Goal: Complete application form: Complete application form

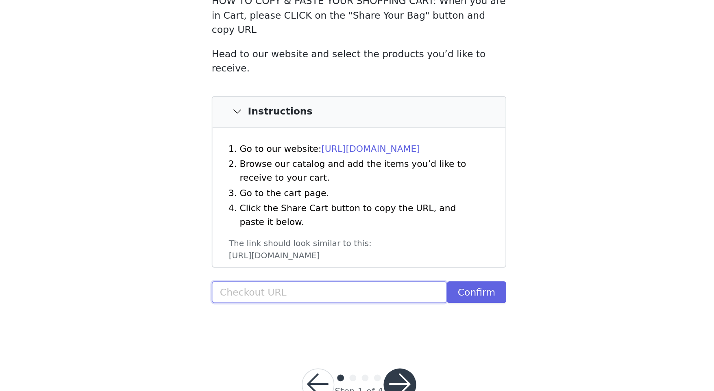
click at [325, 247] on input "text" at bounding box center [339, 253] width 140 height 13
paste input "[URL][DOMAIN_NAME]"
type input "[URL][DOMAIN_NAME]"
click at [332, 251] on div "[URL][DOMAIN_NAME] Confirm" at bounding box center [357, 255] width 176 height 16
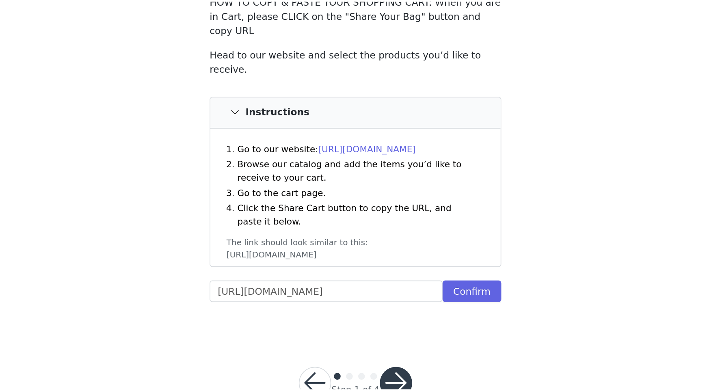
scroll to position [0, 0]
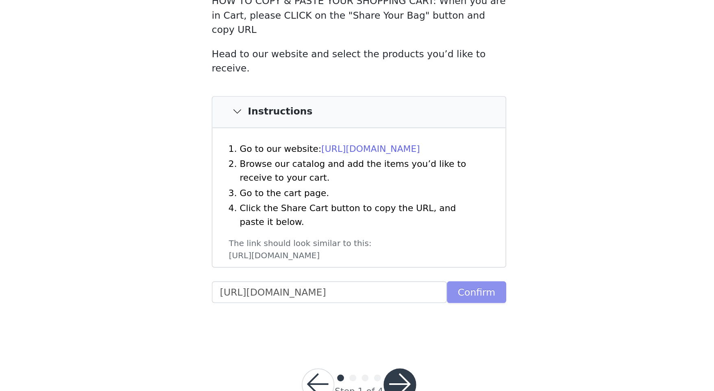
click at [421, 247] on button "Confirm" at bounding box center [426, 253] width 35 height 13
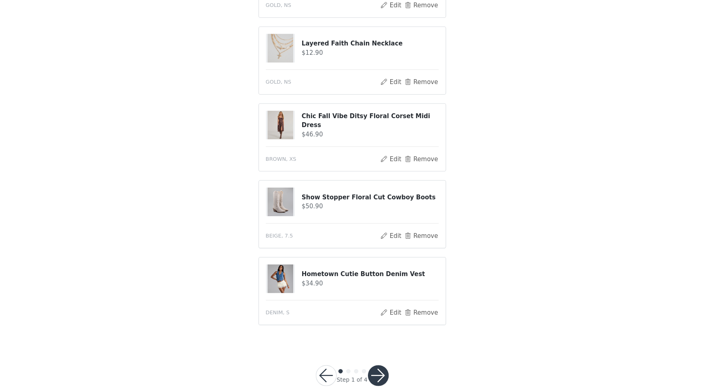
scroll to position [502, 0]
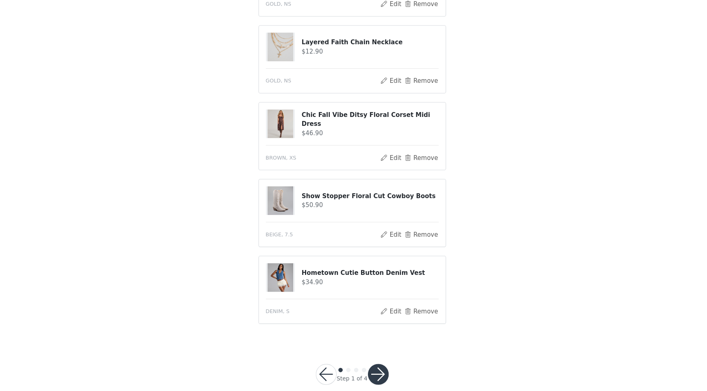
click at [381, 366] on button "button" at bounding box center [379, 376] width 20 height 20
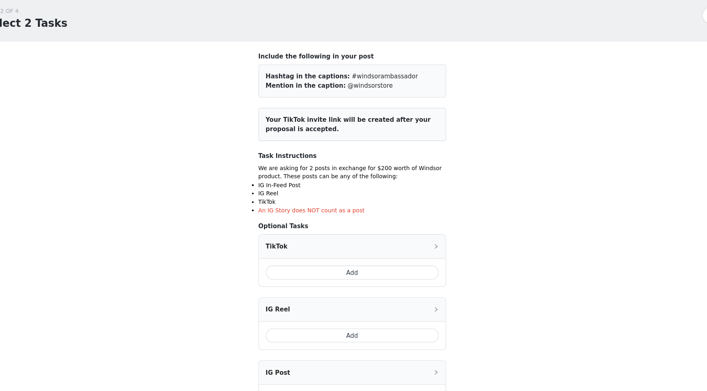
scroll to position [9, 0]
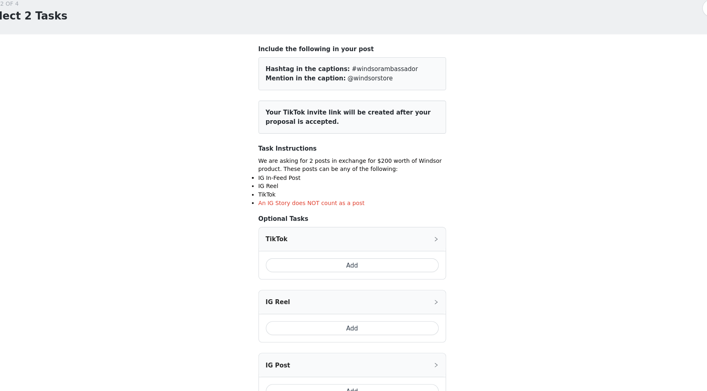
click at [373, 272] on button "Add" at bounding box center [354, 273] width 162 height 13
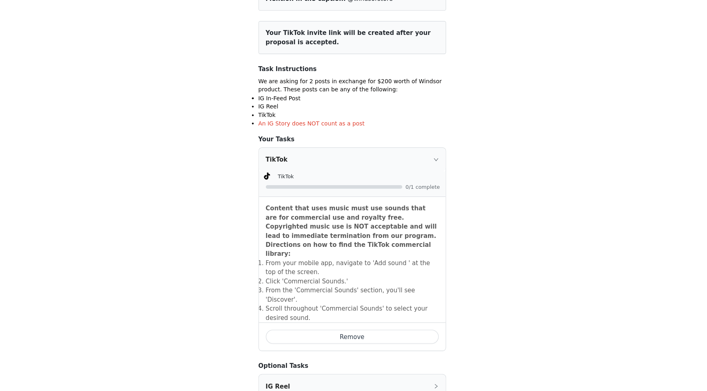
scroll to position [97, 0]
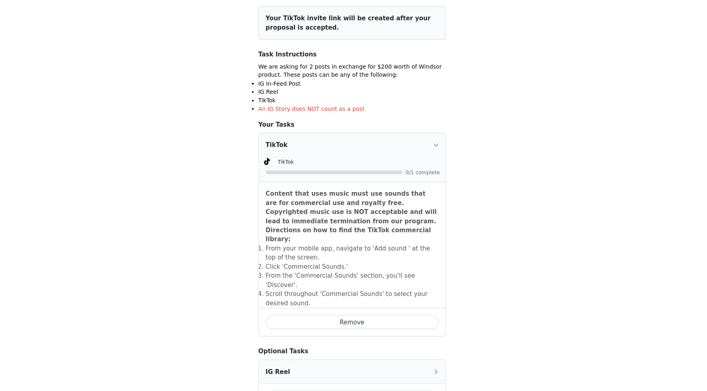
click at [427, 162] on div "TikTok" at bounding box center [354, 161] width 175 height 22
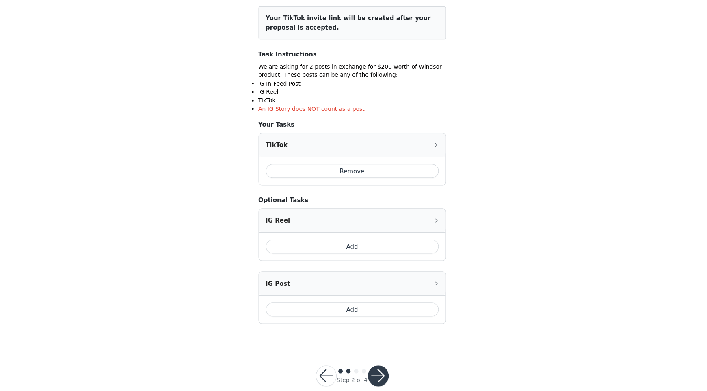
scroll to position [108, 0]
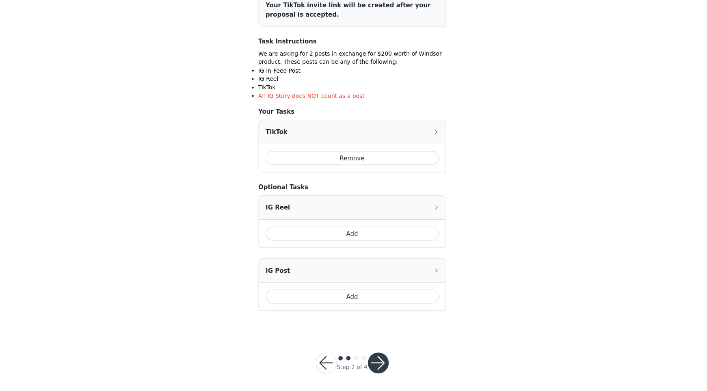
click at [483, 174] on div "STEP 2 OF 4 Select 2 Tasks Include the following in your post Hashtag in the ca…" at bounding box center [353, 125] width 707 height 421
click at [364, 245] on button "Add" at bounding box center [354, 243] width 162 height 13
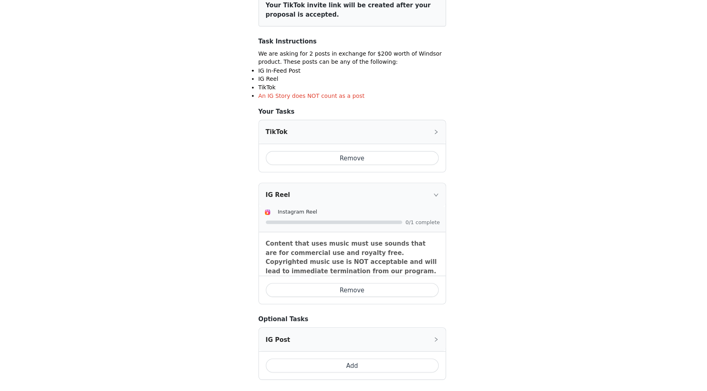
click at [431, 207] on icon "icon: right" at bounding box center [432, 207] width 5 height 5
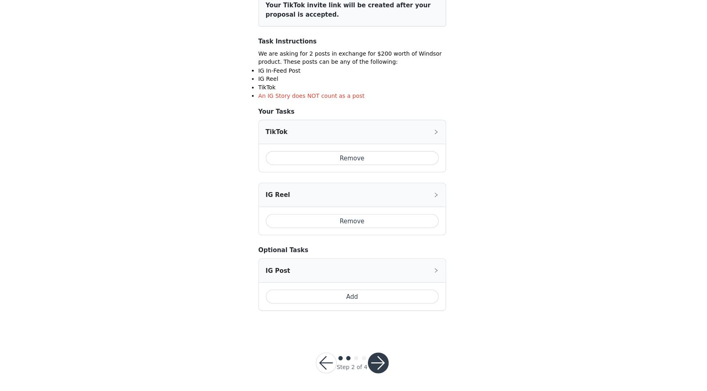
click at [383, 362] on button "button" at bounding box center [379, 365] width 20 height 20
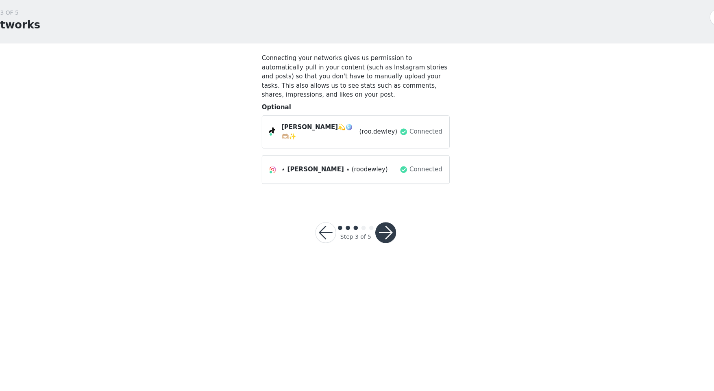
click at [387, 233] on button "button" at bounding box center [385, 243] width 20 height 20
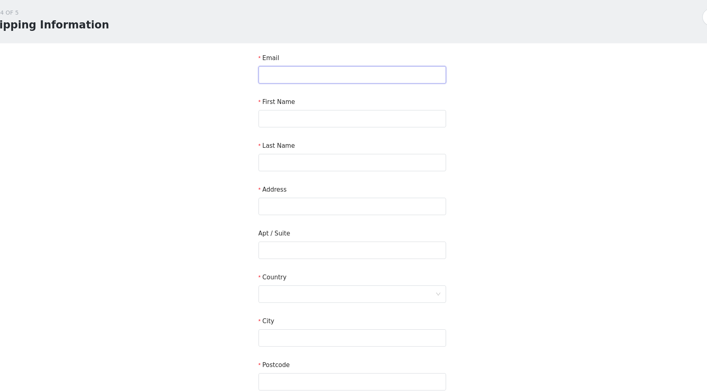
click at [297, 93] on input "text" at bounding box center [354, 95] width 176 height 16
type input "[EMAIL_ADDRESS][DOMAIN_NAME]"
click at [293, 133] on input "text" at bounding box center [354, 136] width 176 height 16
type input "Rylie"
click at [289, 179] on input "text" at bounding box center [354, 177] width 176 height 16
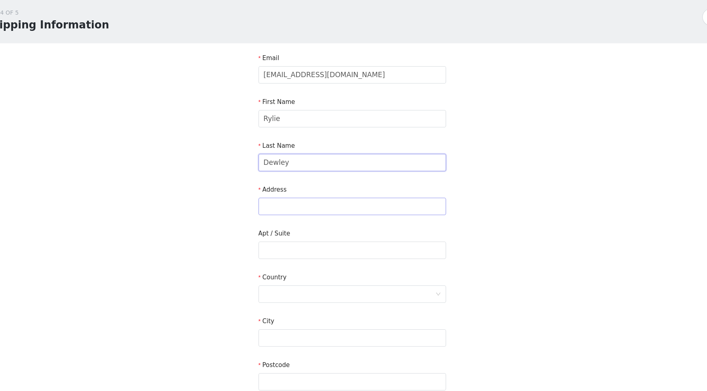
type input "Dewley"
click at [284, 225] on input "text" at bounding box center [354, 218] width 176 height 16
type input "[STREET_ADDRESS]"
click at [281, 254] on input "text" at bounding box center [354, 260] width 176 height 16
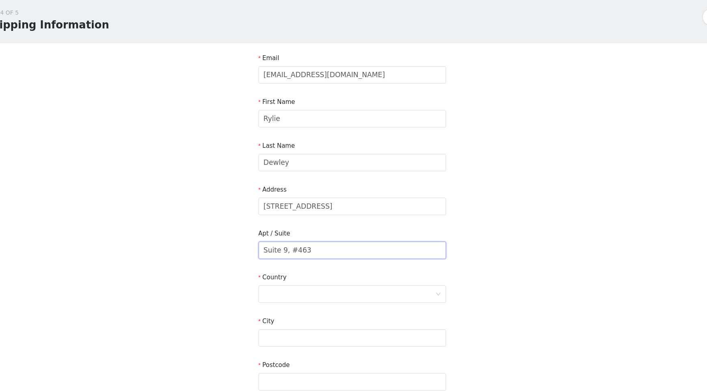
type input "Suite 9, #463"
click at [226, 272] on div "STEP 4 OF 5 Shipping Information Email [EMAIL_ADDRESS][DOMAIN_NAME] First Name …" at bounding box center [353, 239] width 707 height 431
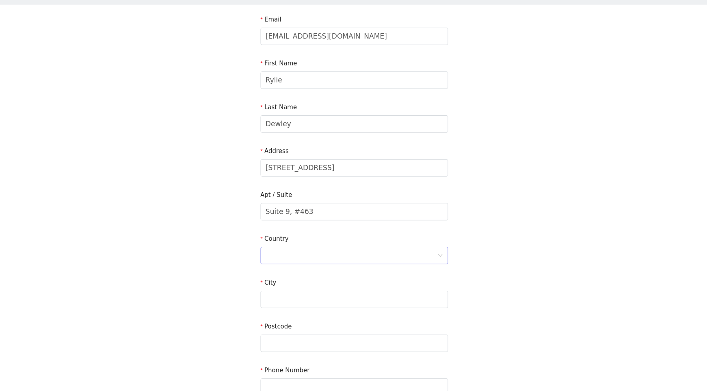
click at [310, 263] on div at bounding box center [351, 264] width 161 height 15
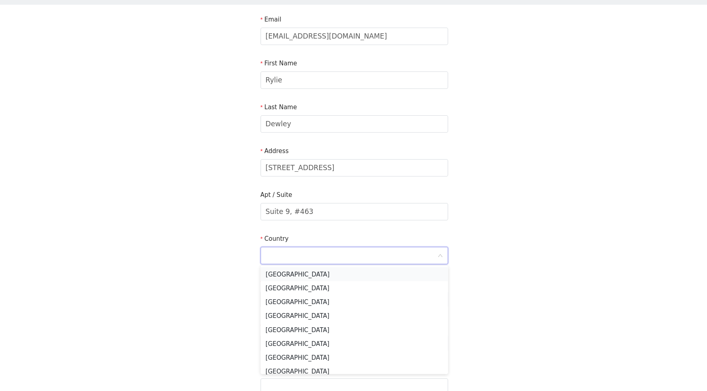
click at [301, 282] on li "[GEOGRAPHIC_DATA]" at bounding box center [354, 282] width 176 height 13
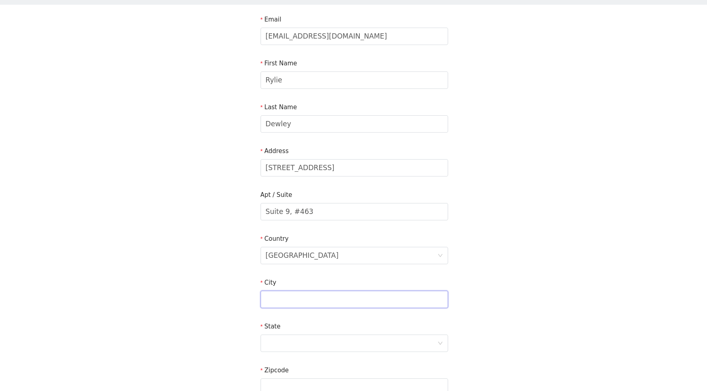
click at [295, 302] on input "text" at bounding box center [354, 305] width 176 height 16
type input "Tuscaloosa"
click at [286, 343] on div at bounding box center [351, 346] width 161 height 15
click at [286, 361] on li "[US_STATE]" at bounding box center [354, 364] width 176 height 13
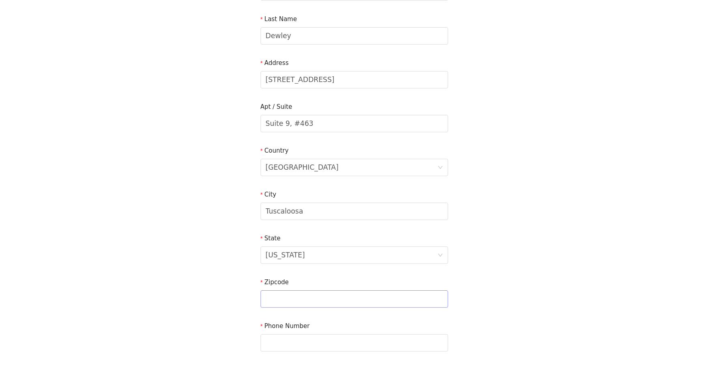
scroll to position [119, 0]
click at [288, 306] on input "text" at bounding box center [354, 304] width 176 height 16
type input "35401"
click at [289, 342] on input "text" at bounding box center [354, 345] width 176 height 16
type input "8106183009"
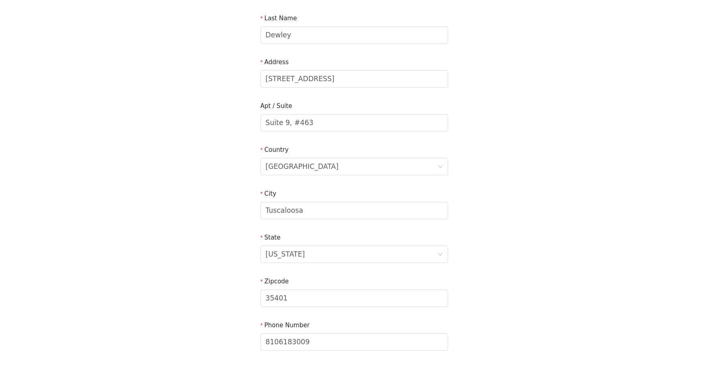
click at [193, 286] on div "STEP 4 OF 5 Shipping Information Email [EMAIL_ADDRESS][DOMAIN_NAME] First Name …" at bounding box center [353, 140] width 707 height 472
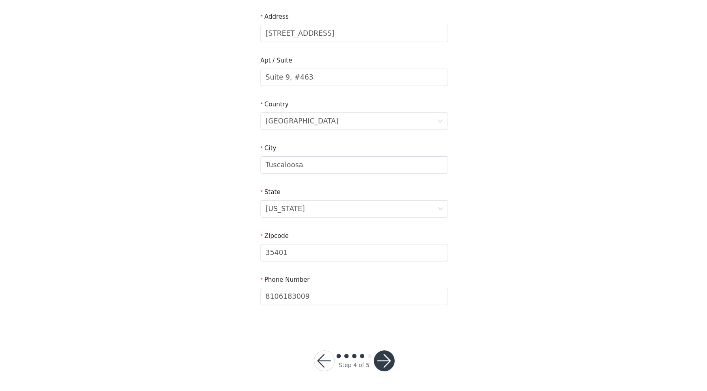
click at [384, 360] on button "button" at bounding box center [382, 363] width 20 height 20
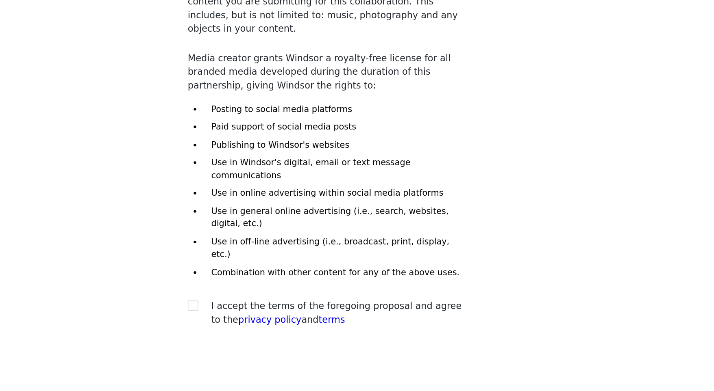
click at [383, 283] on div "I accept the terms of the foregoing proposal and agree to the privacy policy an…" at bounding box center [364, 291] width 161 height 17
click at [271, 284] on input "checkbox" at bounding box center [272, 287] width 6 height 6
checkbox input "true"
click at [384, 342] on button "button" at bounding box center [385, 352] width 20 height 20
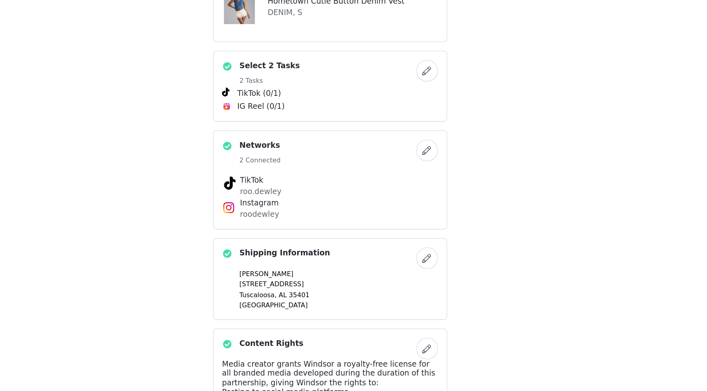
scroll to position [386, 0]
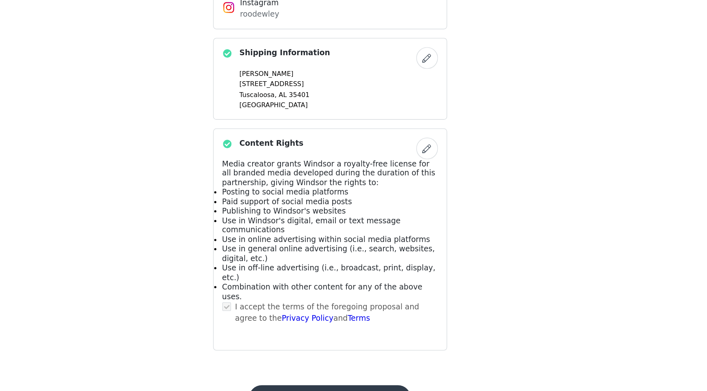
click at [367, 387] on button "Submit Proposal" at bounding box center [353, 397] width 121 height 20
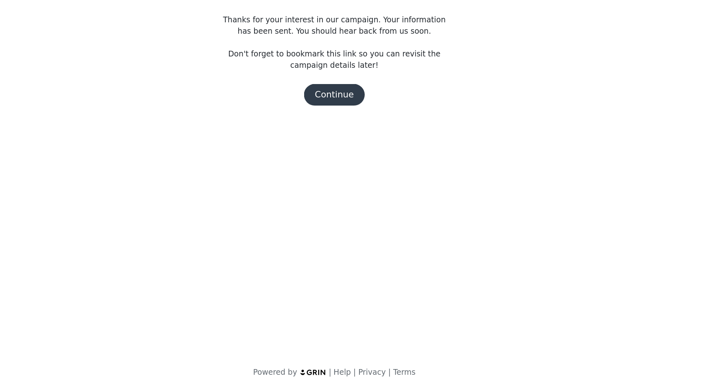
scroll to position [0, 0]
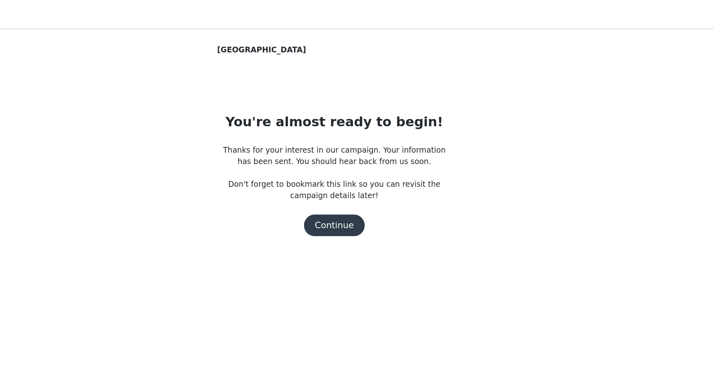
click at [367, 167] on button "Continue" at bounding box center [357, 169] width 46 height 16
